Goal: Transaction & Acquisition: Purchase product/service

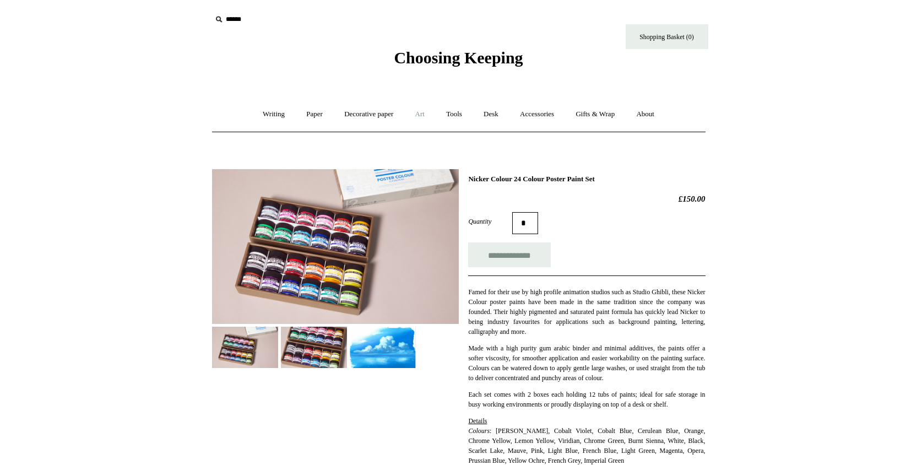
click at [429, 116] on link "Art +" at bounding box center [419, 114] width 29 height 29
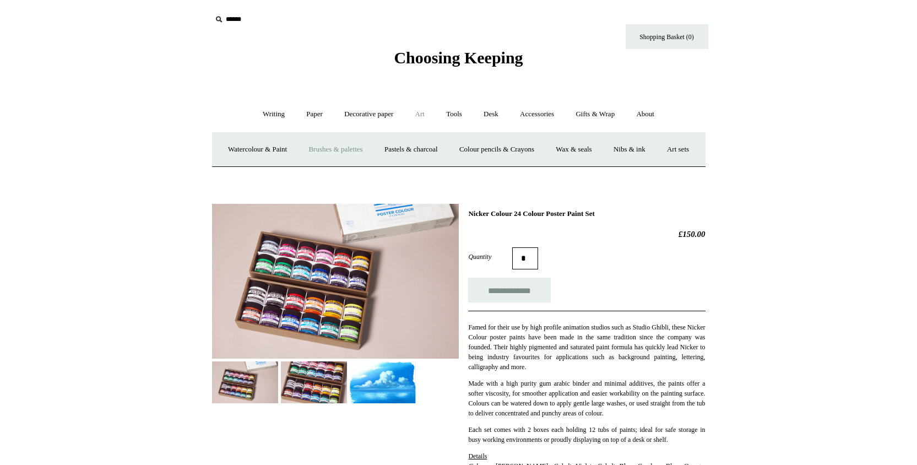
click at [364, 154] on link "Brushes & palettes" at bounding box center [335, 149] width 74 height 29
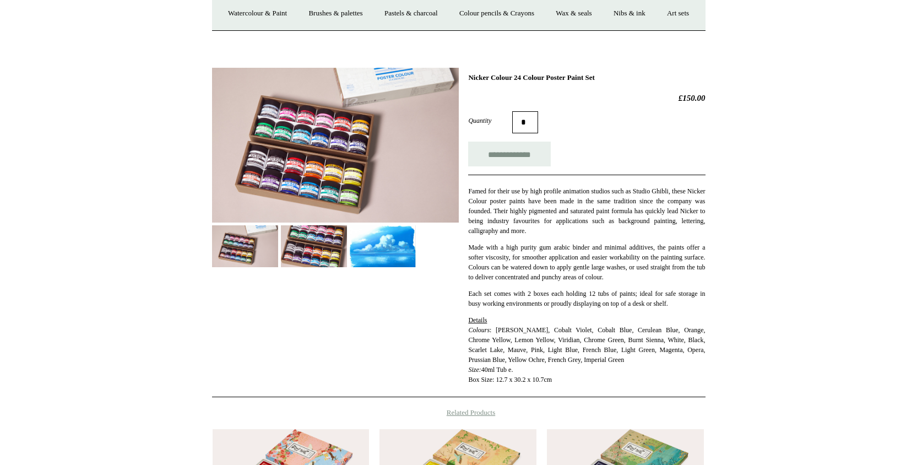
scroll to position [138, 0]
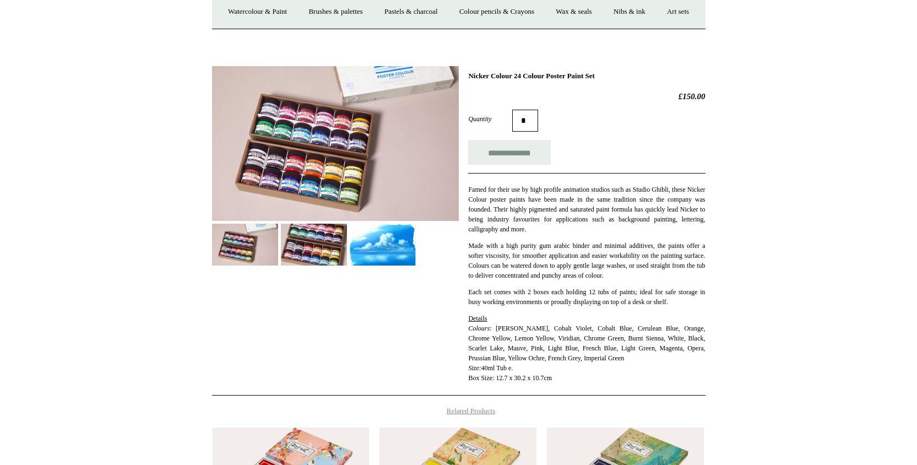
click at [245, 265] on img at bounding box center [245, 244] width 66 height 41
click at [328, 265] on img at bounding box center [314, 244] width 66 height 41
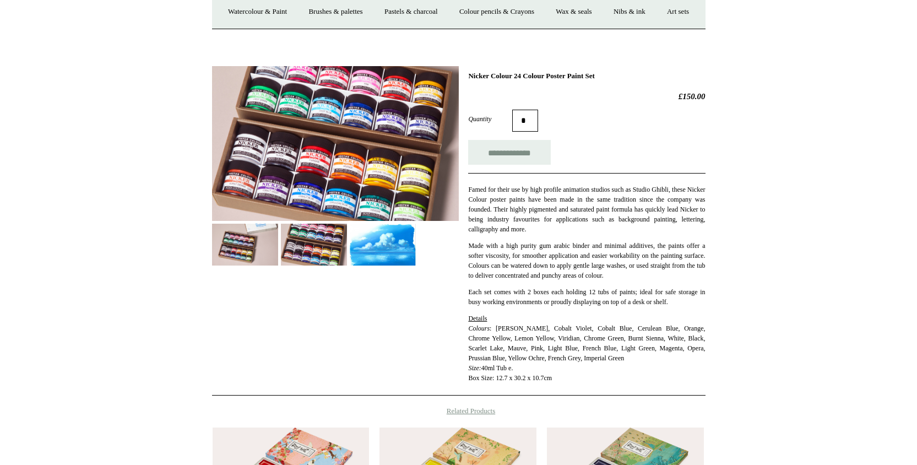
click at [362, 265] on img at bounding box center [383, 244] width 66 height 41
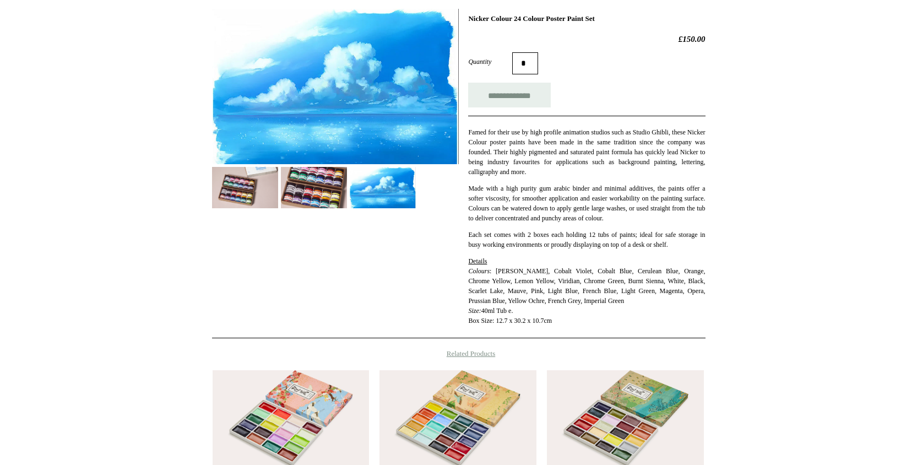
scroll to position [0, 0]
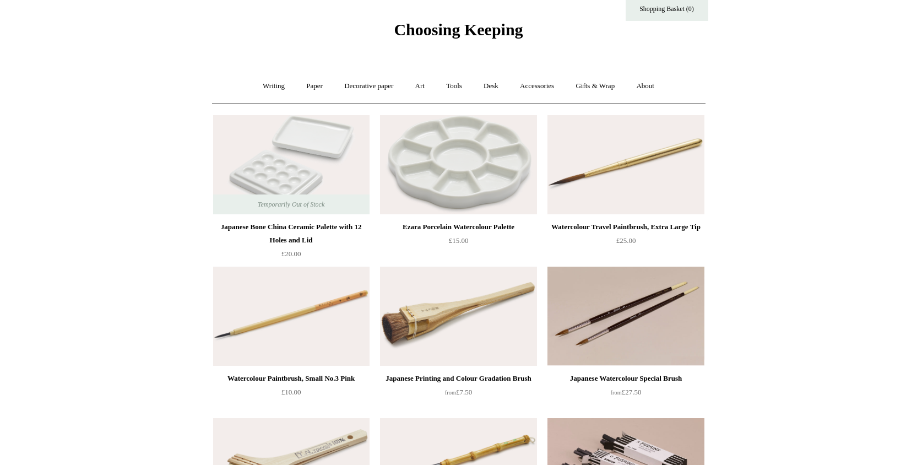
scroll to position [26, 0]
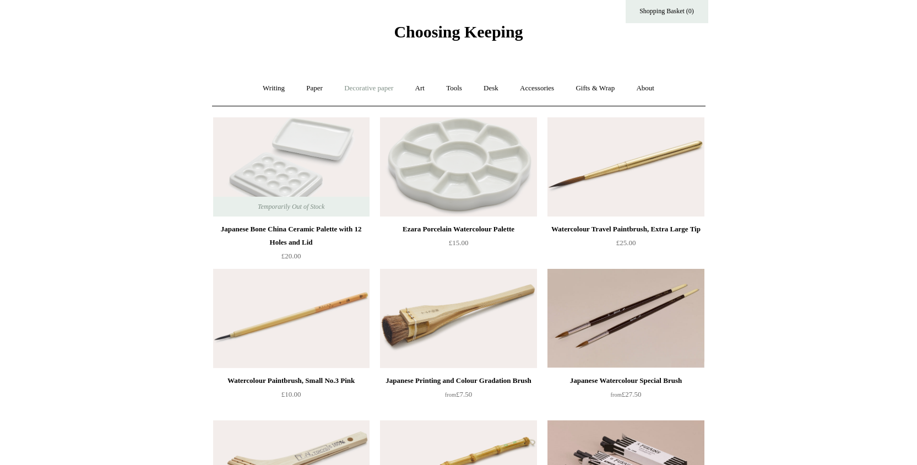
click at [379, 92] on link "Decorative paper +" at bounding box center [368, 88] width 69 height 29
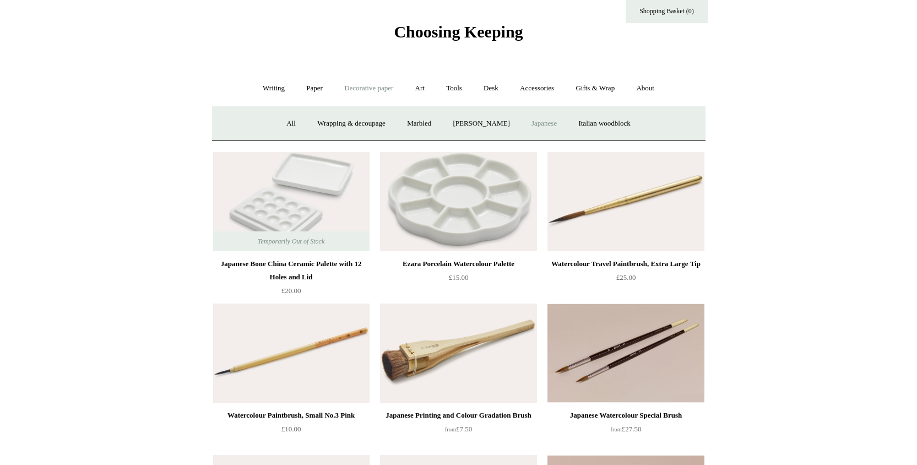
click at [560, 128] on link "Japanese" at bounding box center [543, 123] width 45 height 29
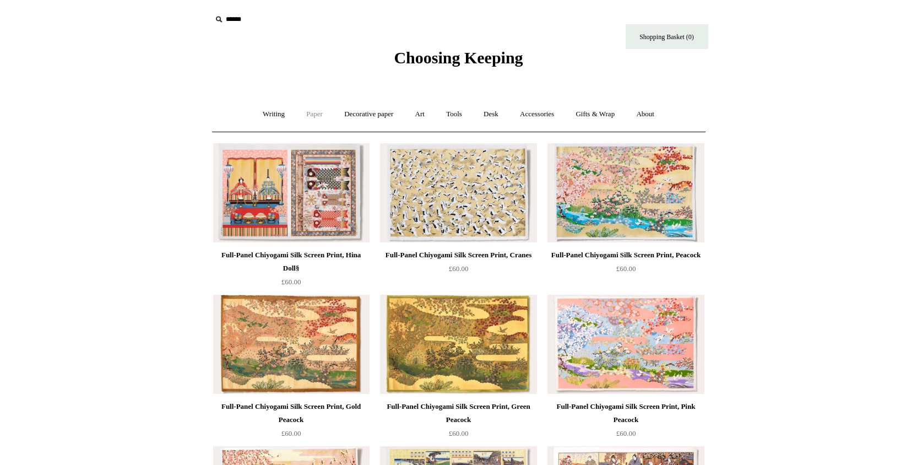
click at [304, 115] on link "Paper +" at bounding box center [314, 114] width 36 height 29
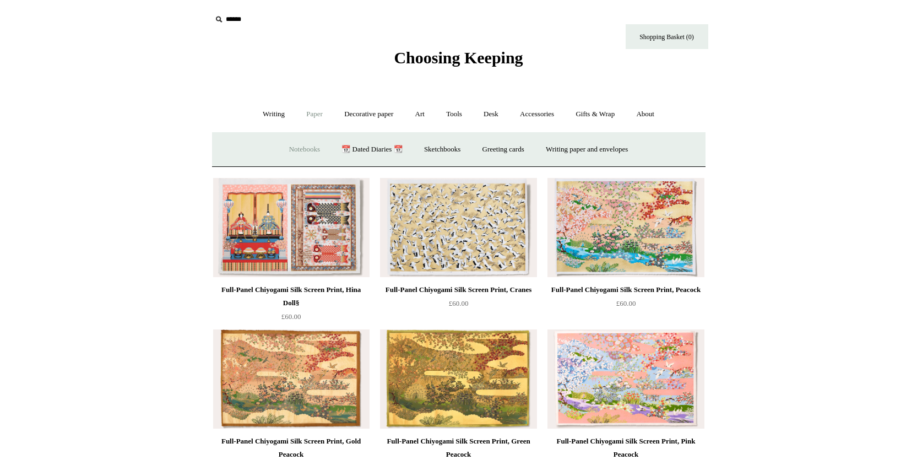
click at [302, 148] on link "Notebooks +" at bounding box center [304, 149] width 51 height 29
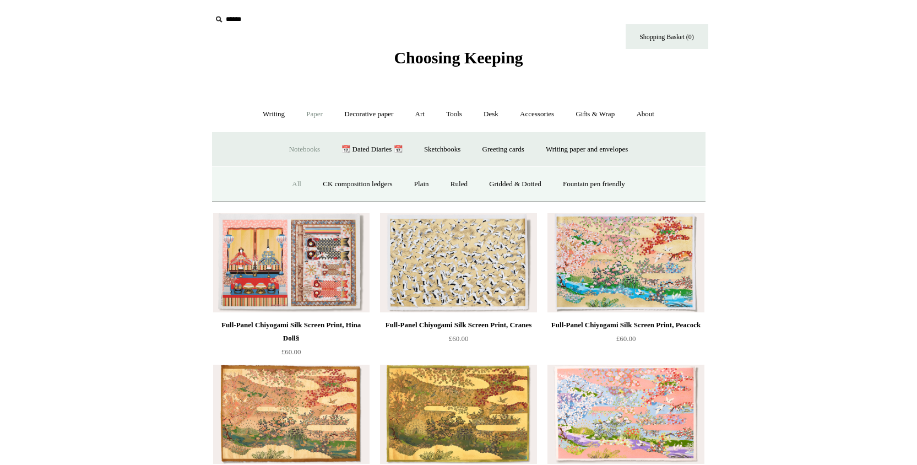
click at [286, 189] on link "All" at bounding box center [296, 184] width 29 height 29
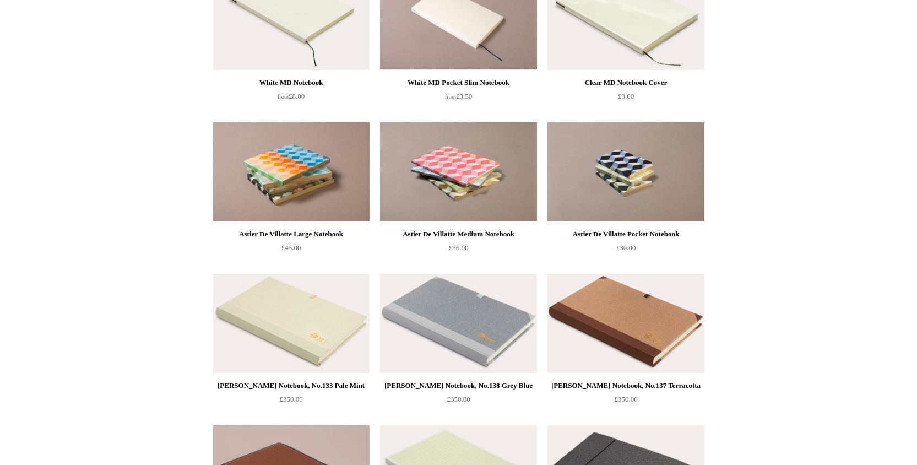
scroll to position [2898, 0]
